Goal: Transaction & Acquisition: Purchase product/service

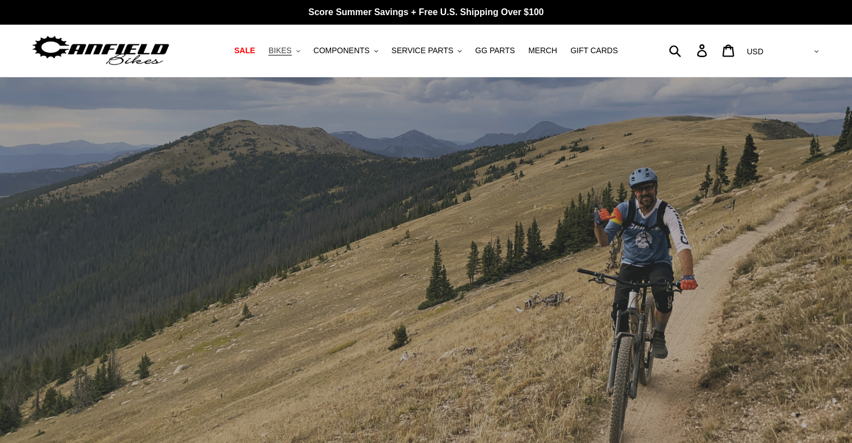
click at [287, 50] on span "BIKES" at bounding box center [279, 51] width 23 height 10
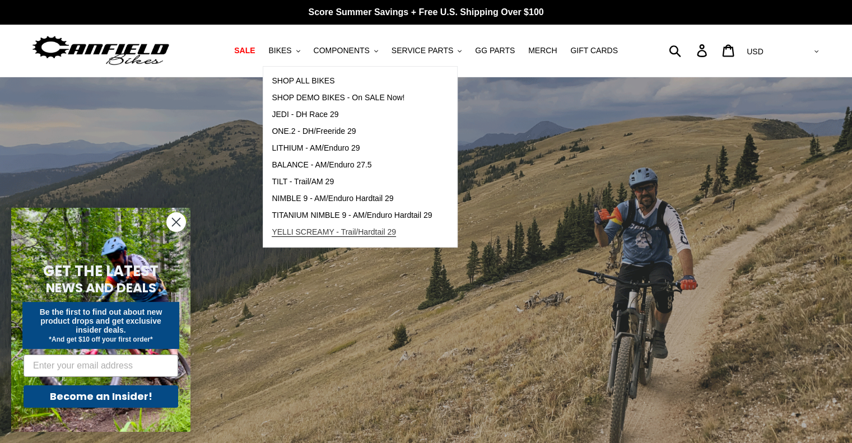
click at [377, 230] on span "YELLI SCREAMY - Trail/Hardtail 29" at bounding box center [334, 233] width 124 height 10
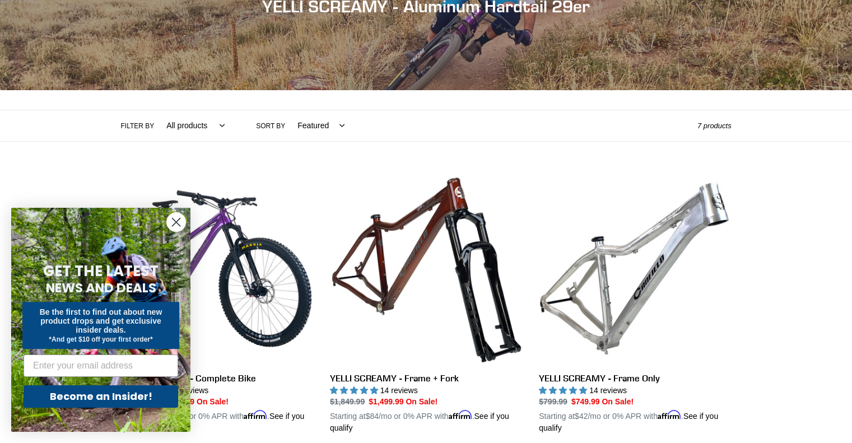
scroll to position [170, 0]
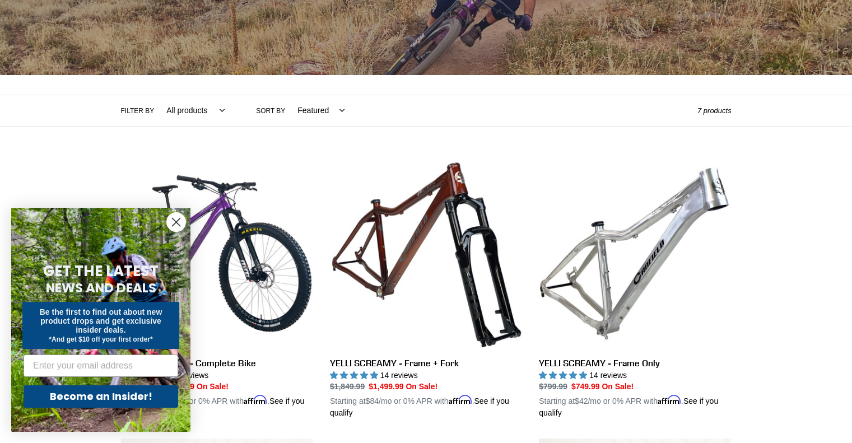
drag, startPoint x: 854, startPoint y: 75, endPoint x: 860, endPoint y: 105, distance: 30.9
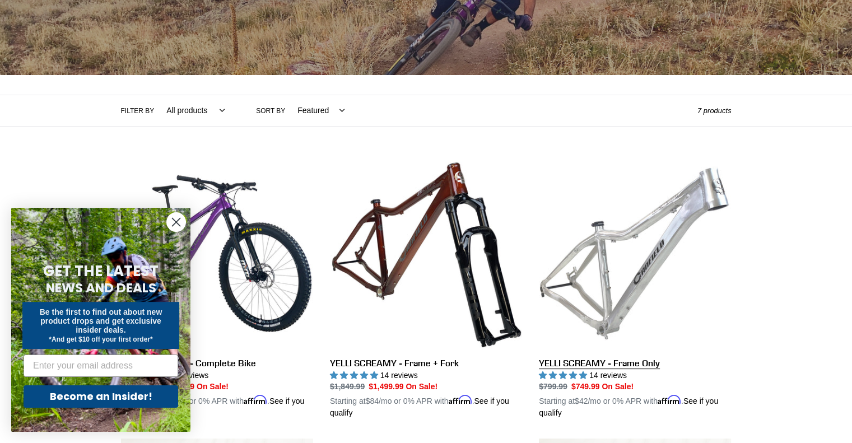
click at [695, 217] on link "YELLI SCREAMY - Frame Only" at bounding box center [635, 288] width 192 height 262
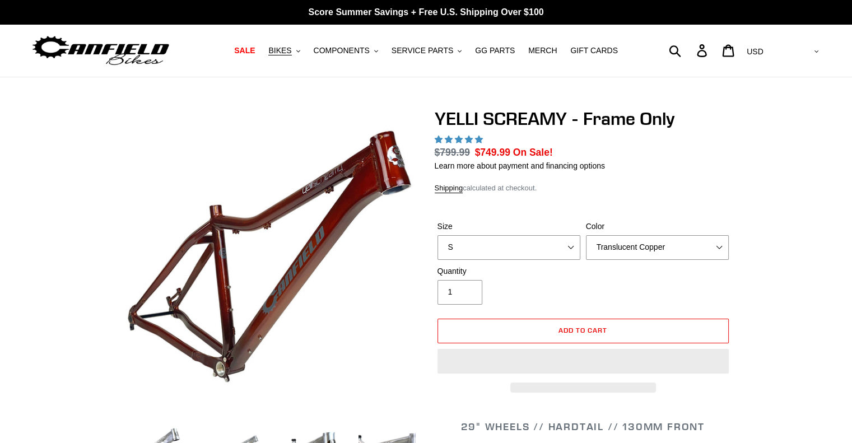
select select "highest-rating"
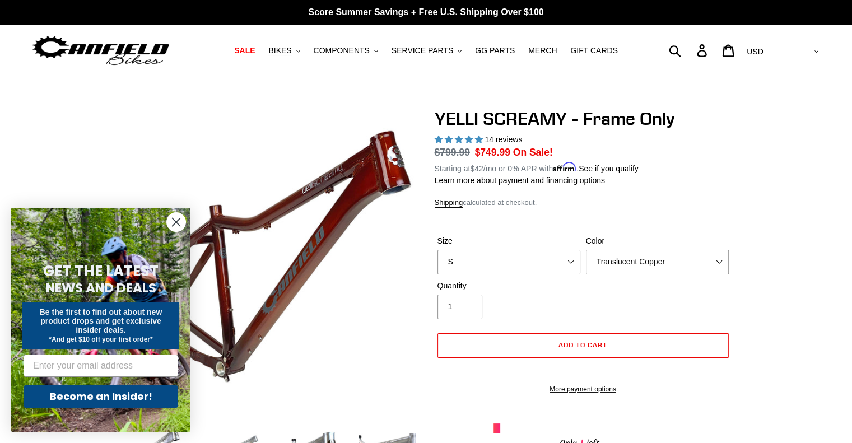
click at [175, 226] on circle "Close dialog" at bounding box center [176, 222] width 18 height 18
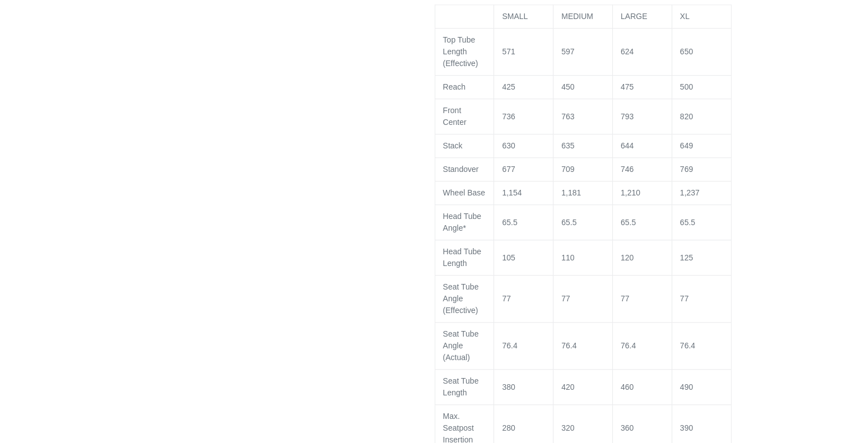
scroll to position [821, 0]
